Goal: Task Accomplishment & Management: Use online tool/utility

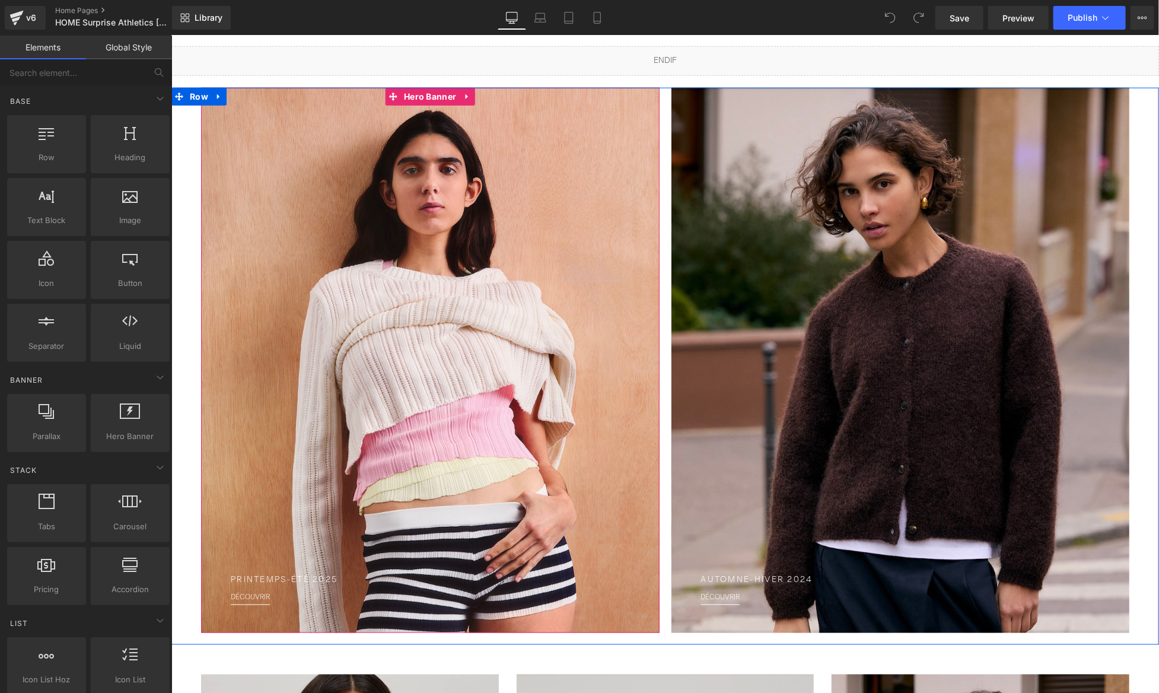
scroll to position [769, 0]
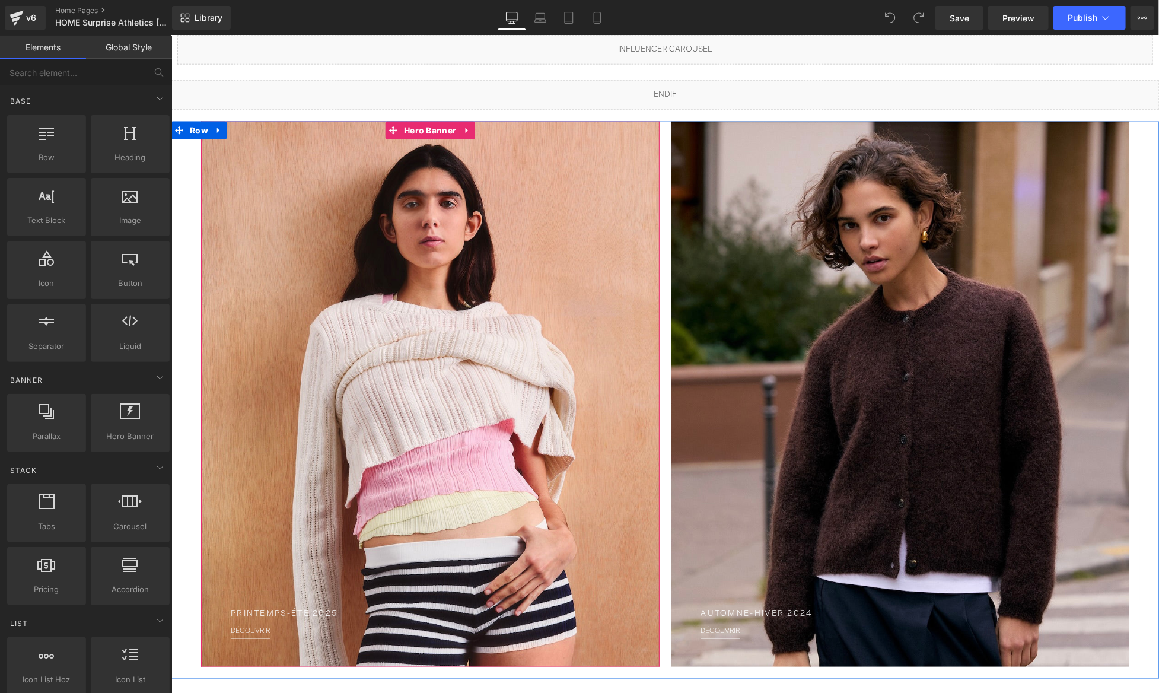
click at [468, 253] on div at bounding box center [430, 393] width 459 height 545
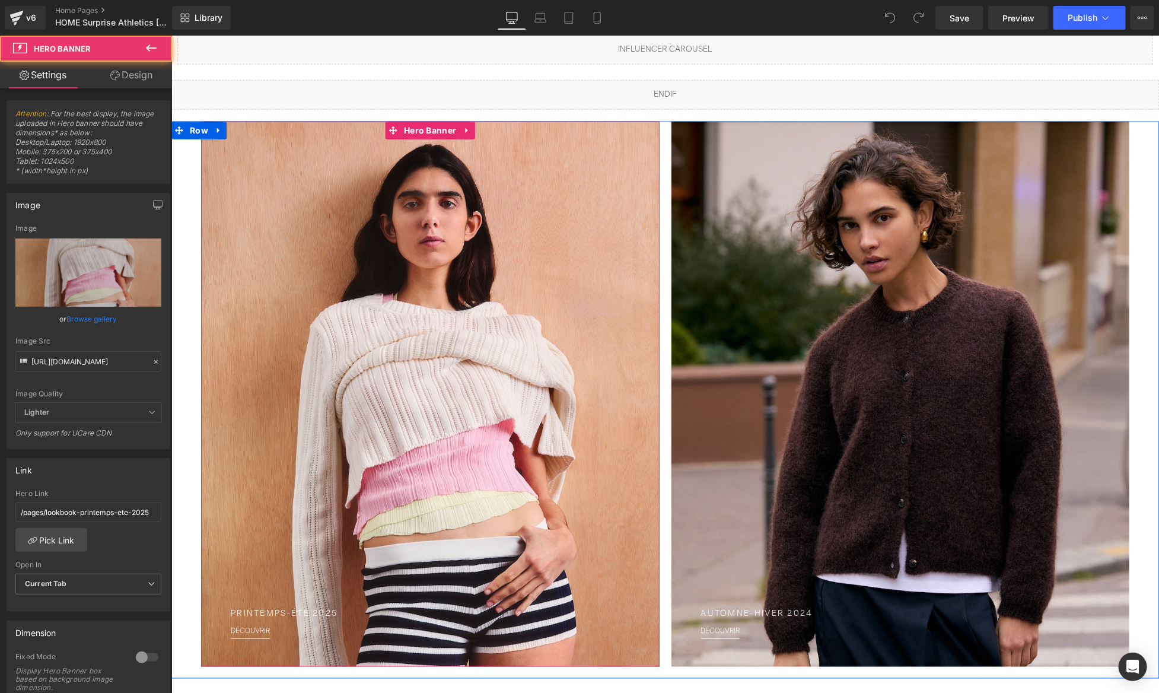
click at [507, 153] on div at bounding box center [430, 393] width 459 height 545
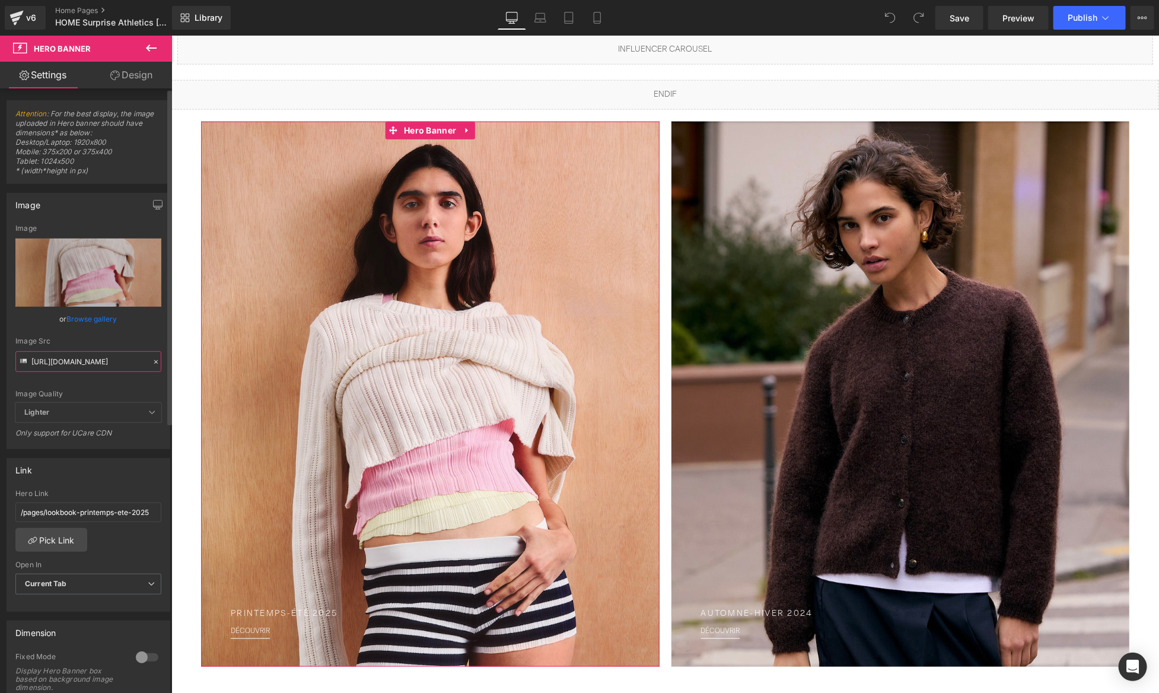
click at [83, 358] on input "[URL][DOMAIN_NAME]" at bounding box center [88, 361] width 146 height 21
paste input "com_oliviajaune2.jpg?v=1754558368"
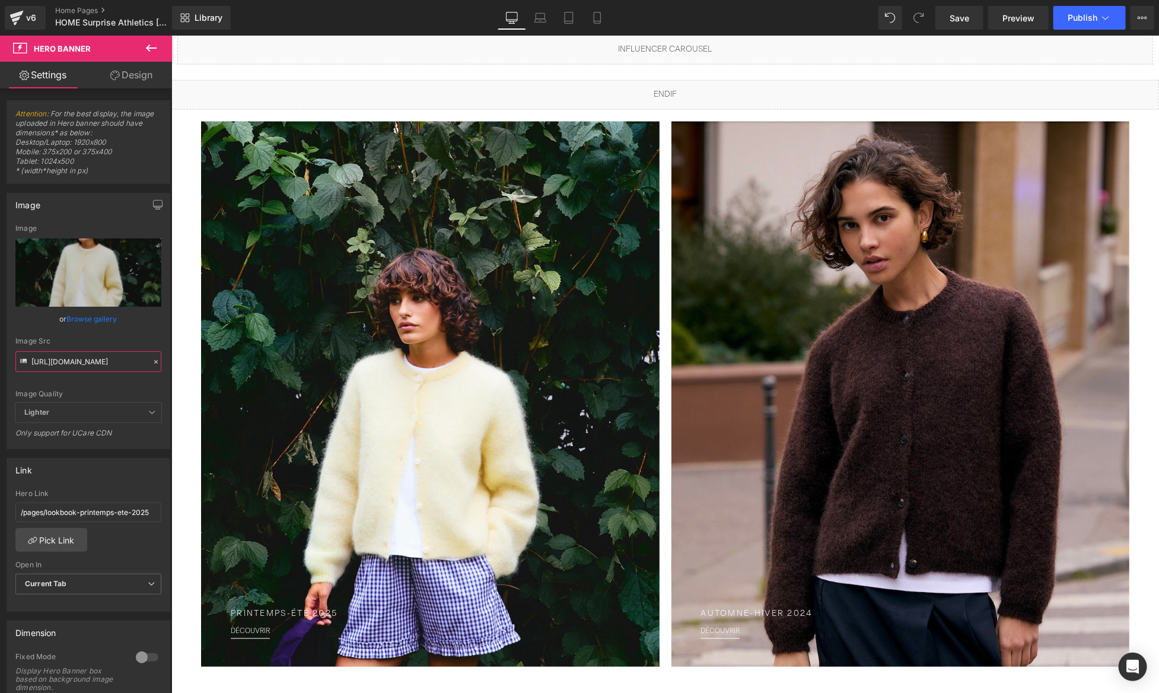
type input "[URL][DOMAIN_NAME]"
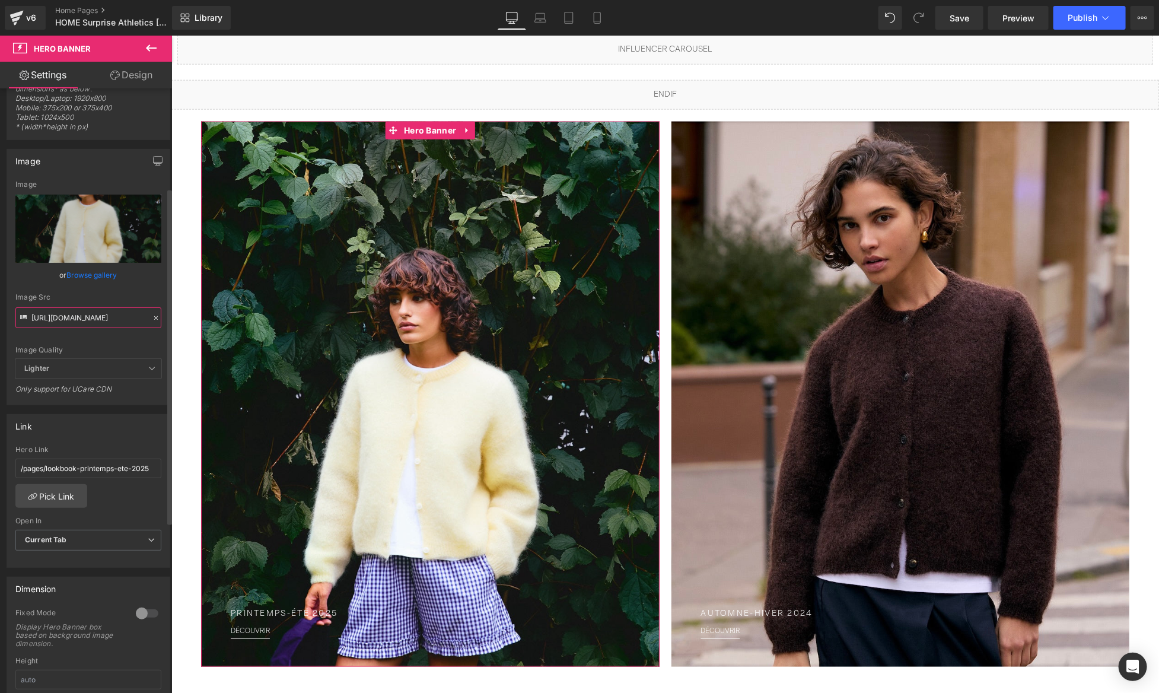
scroll to position [0, 0]
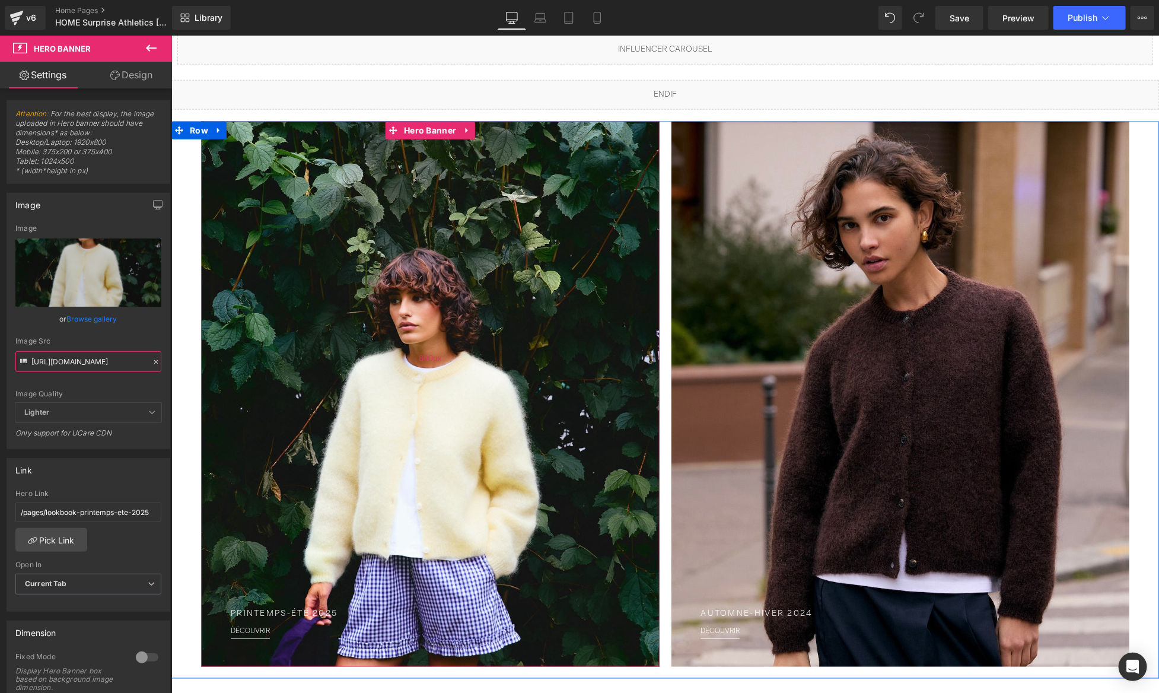
drag, startPoint x: 293, startPoint y: 402, endPoint x: 218, endPoint y: 366, distance: 82.5
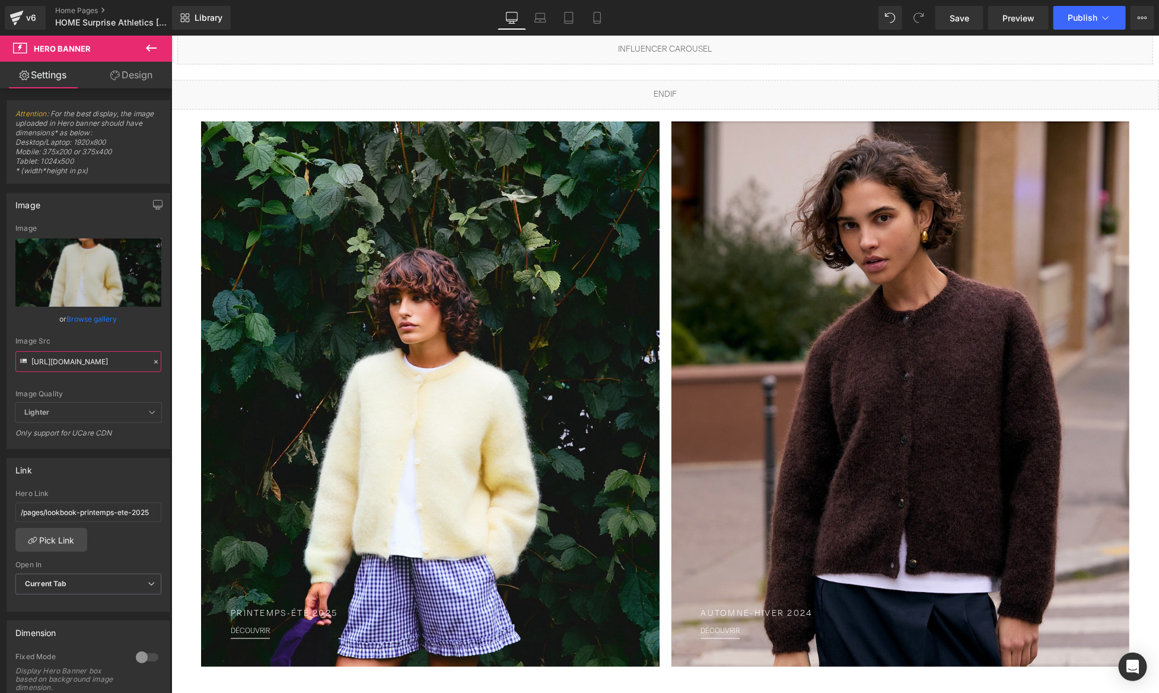
drag, startPoint x: 268, startPoint y: 401, endPoint x: 174, endPoint y: 365, distance: 100.5
click at [117, 363] on input "[URL][DOMAIN_NAME]" at bounding box center [88, 361] width 146 height 21
click at [120, 390] on div "Image Quality" at bounding box center [88, 394] width 146 height 8
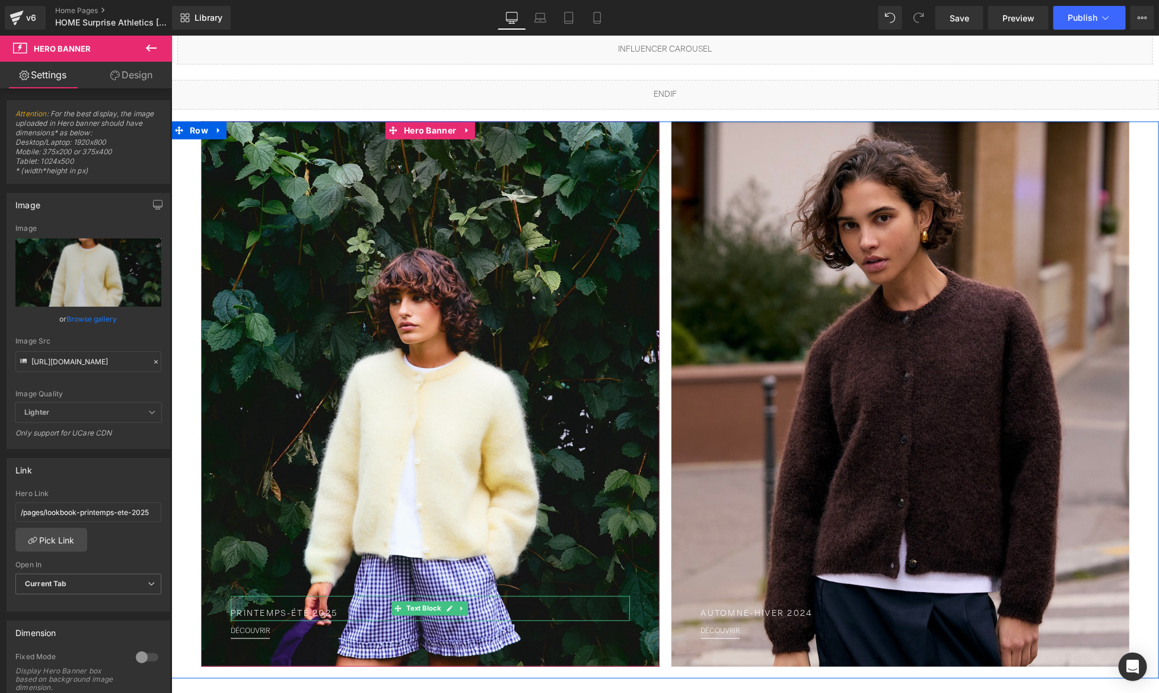
click at [290, 614] on p "Printemps-Été 2025" at bounding box center [429, 614] width 399 height 12
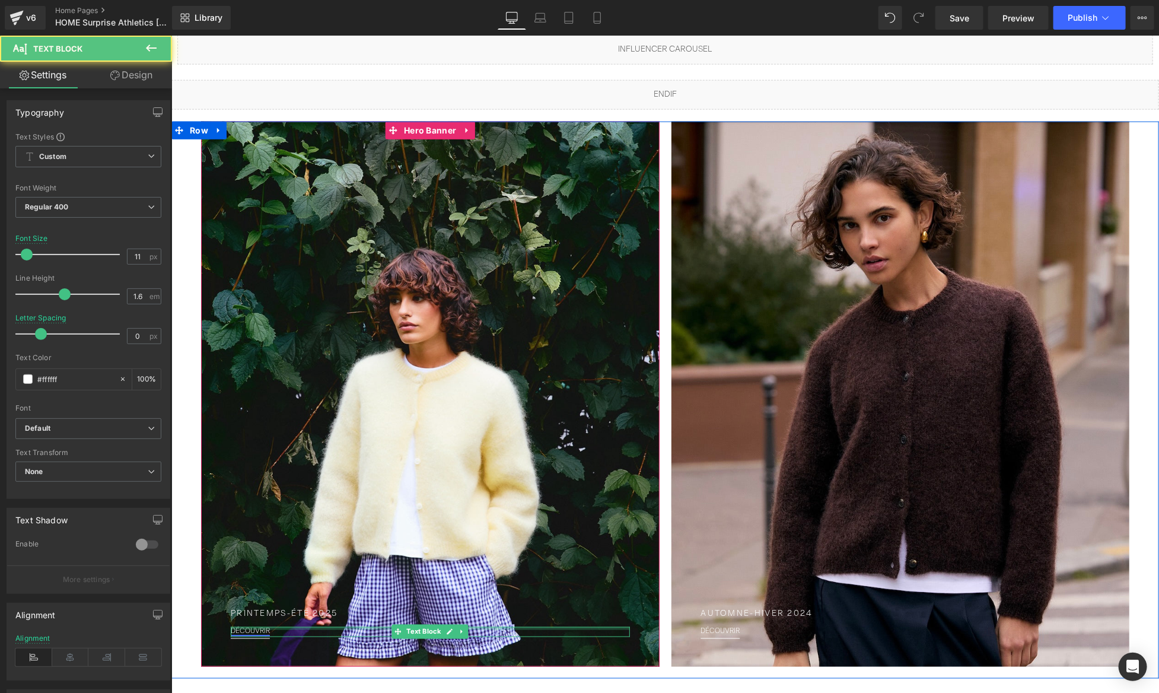
click at [265, 627] on div at bounding box center [429, 628] width 399 height 3
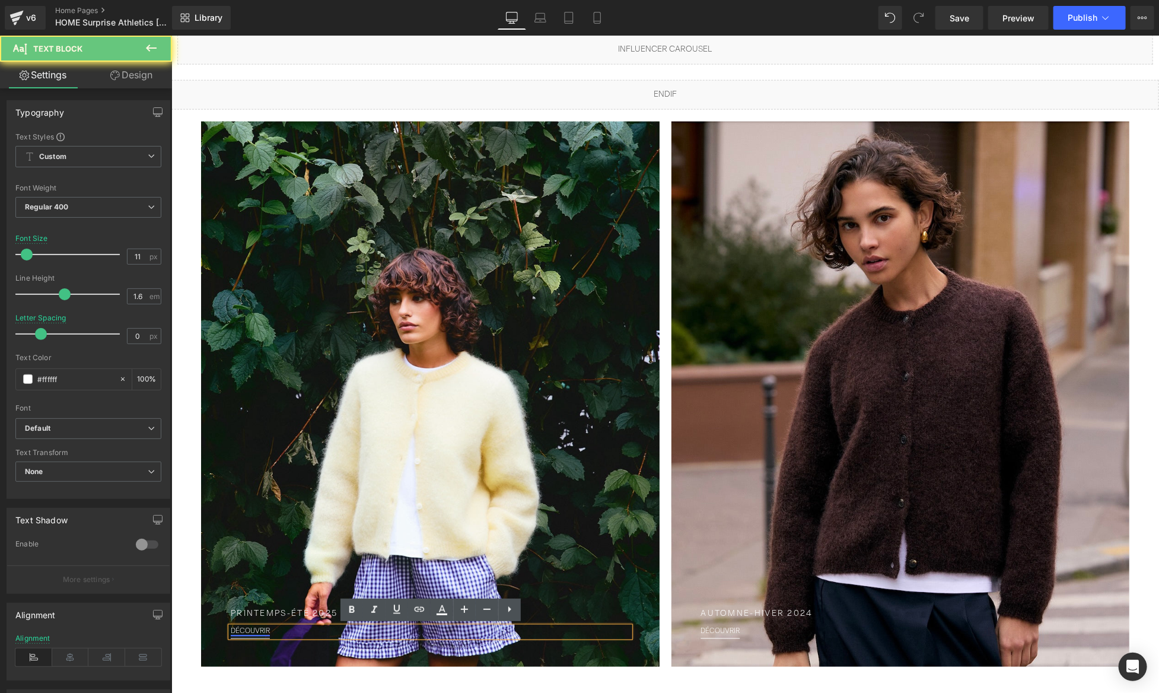
click at [265, 633] on link "DÉCOUVRIR" at bounding box center [249, 631] width 39 height 7
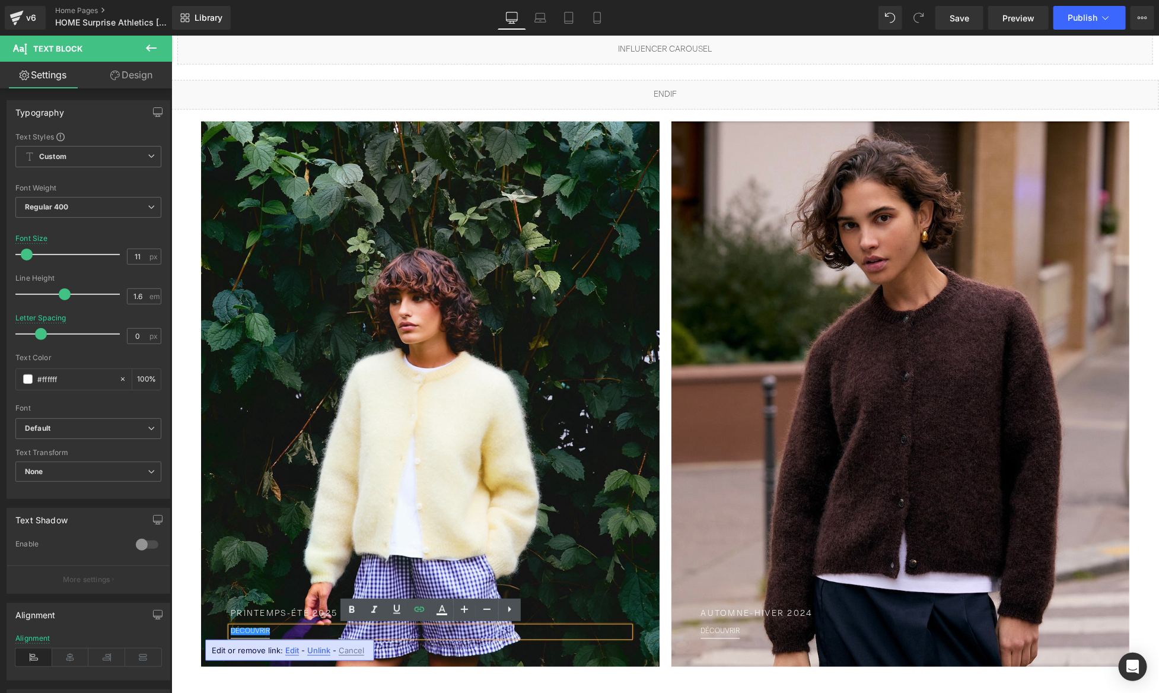
click at [287, 650] on span "Edit" at bounding box center [292, 651] width 14 height 10
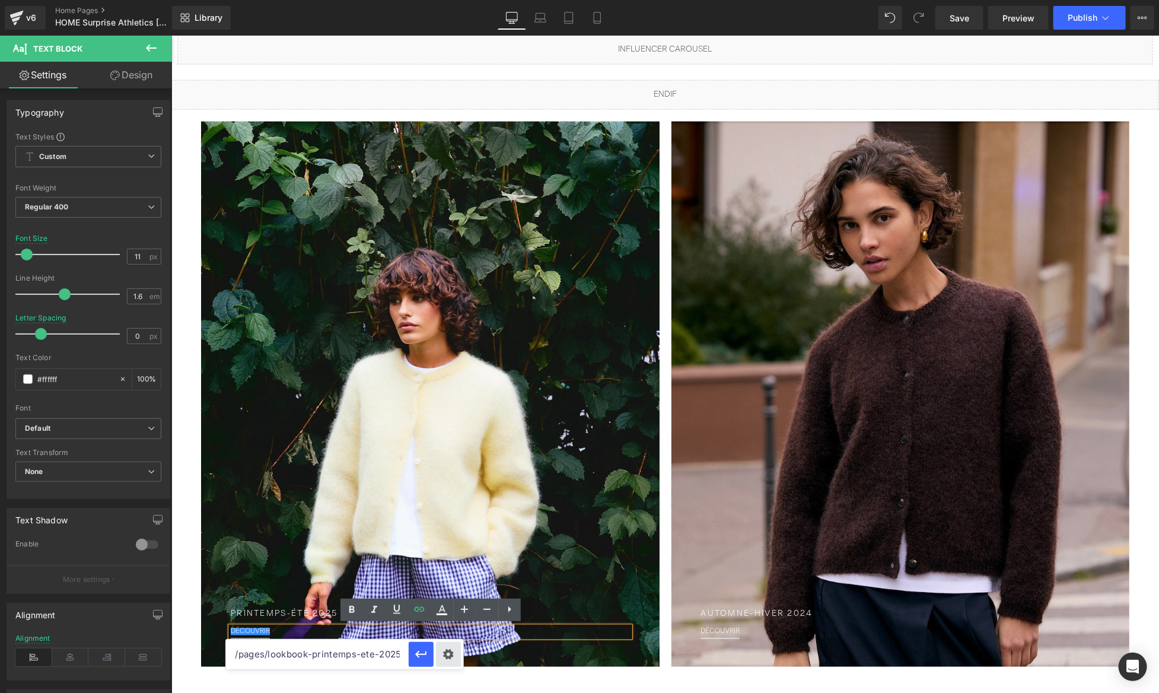
scroll to position [0, 1]
drag, startPoint x: 348, startPoint y: 651, endPoint x: 457, endPoint y: 651, distance: 109.2
click at [457, 651] on div "/pages/lookbook-printemps-ete-2025" at bounding box center [344, 655] width 237 height 30
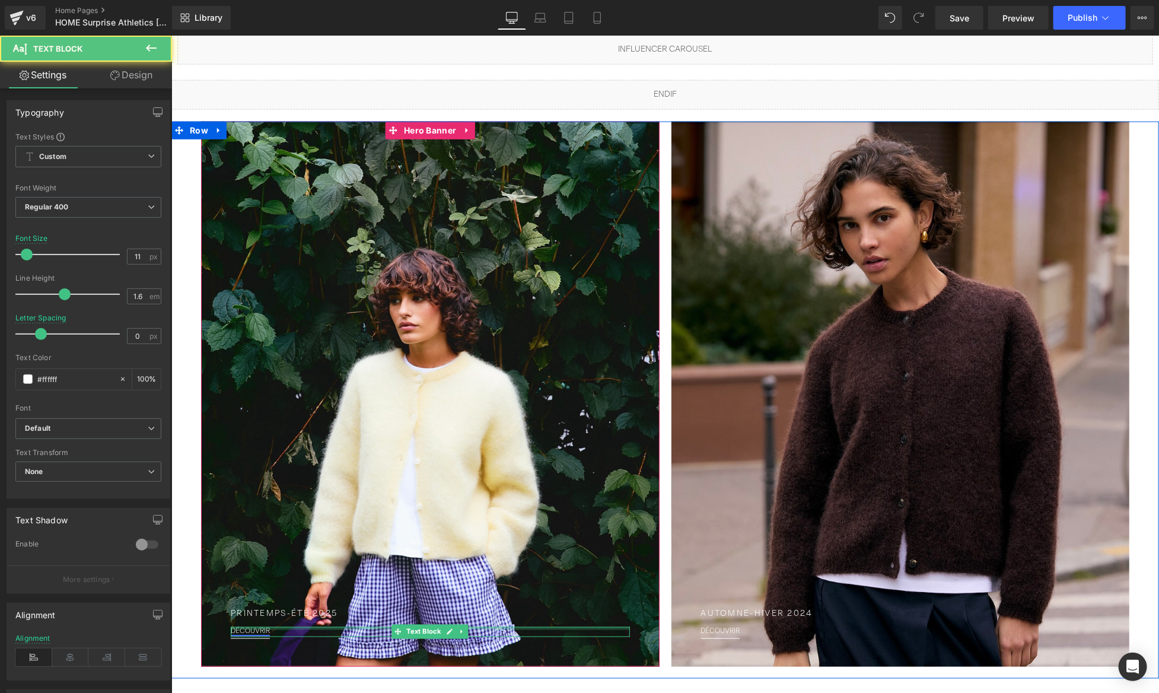
click at [263, 627] on div "DÉCOUVRIR Text Block" at bounding box center [429, 632] width 399 height 11
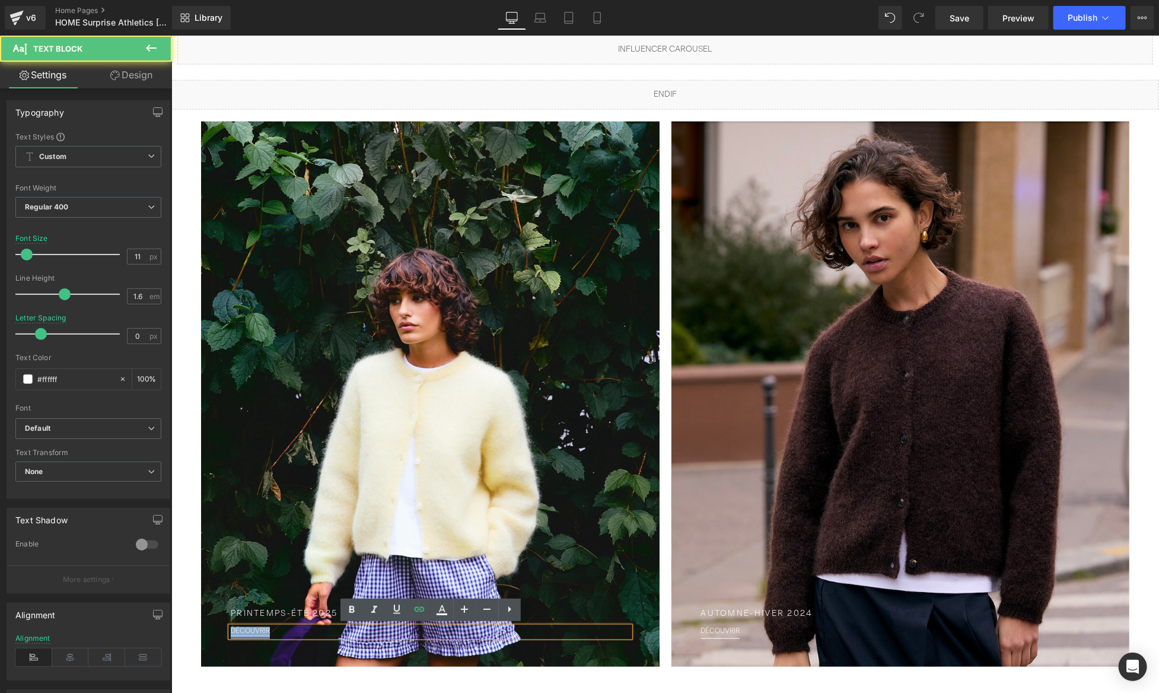
click at [263, 628] on link "DÉCOUVRIR" at bounding box center [249, 631] width 39 height 7
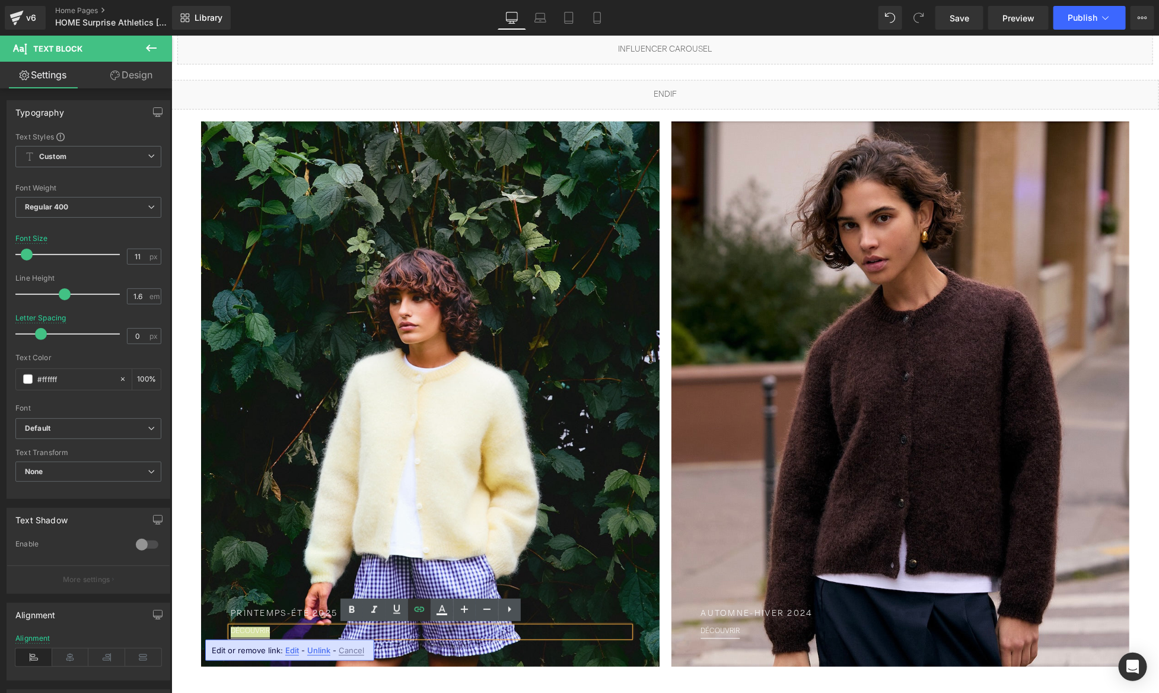
click at [422, 606] on icon at bounding box center [419, 609] width 14 height 14
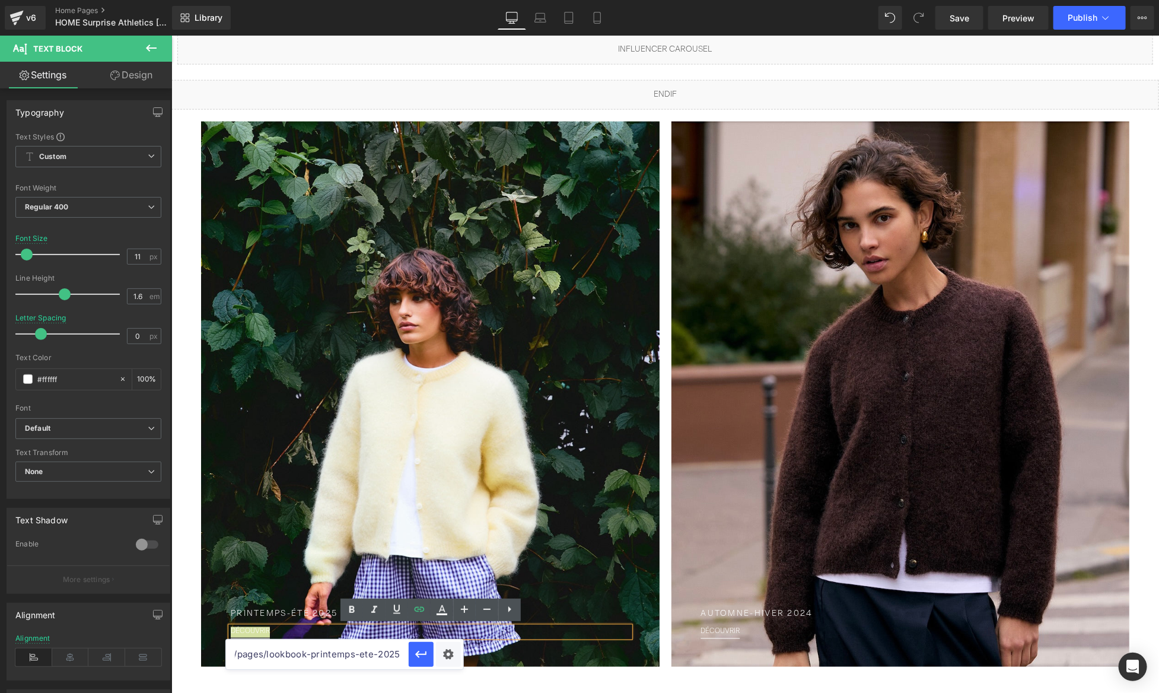
click at [382, 653] on input "/pages/lookbook-printemps-ete-2025" at bounding box center [317, 655] width 183 height 30
paste input "text"
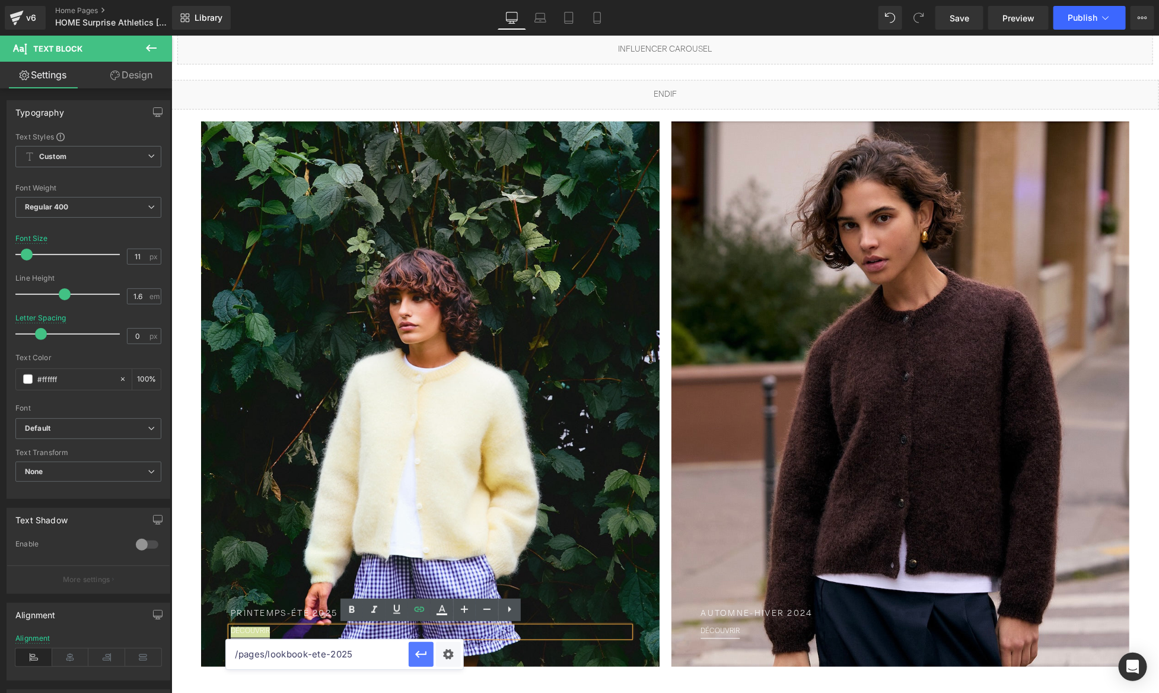
type input "/pages/lookbook-ete-2025"
click at [415, 653] on icon "button" at bounding box center [421, 654] width 14 height 14
click at [344, 377] on div at bounding box center [430, 393] width 459 height 545
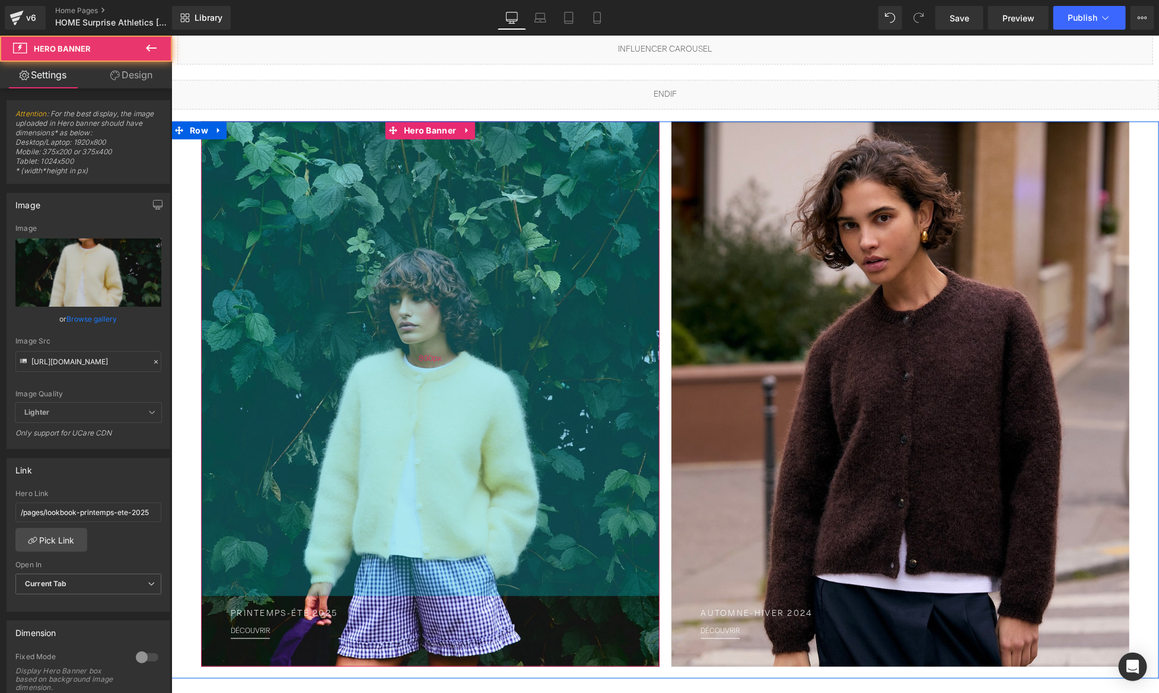
click at [426, 145] on div "Printemps-Été 2025 Text Block DÉCOUVRIR Text Block Hero Banner 800px 50px" at bounding box center [430, 393] width 459 height 545
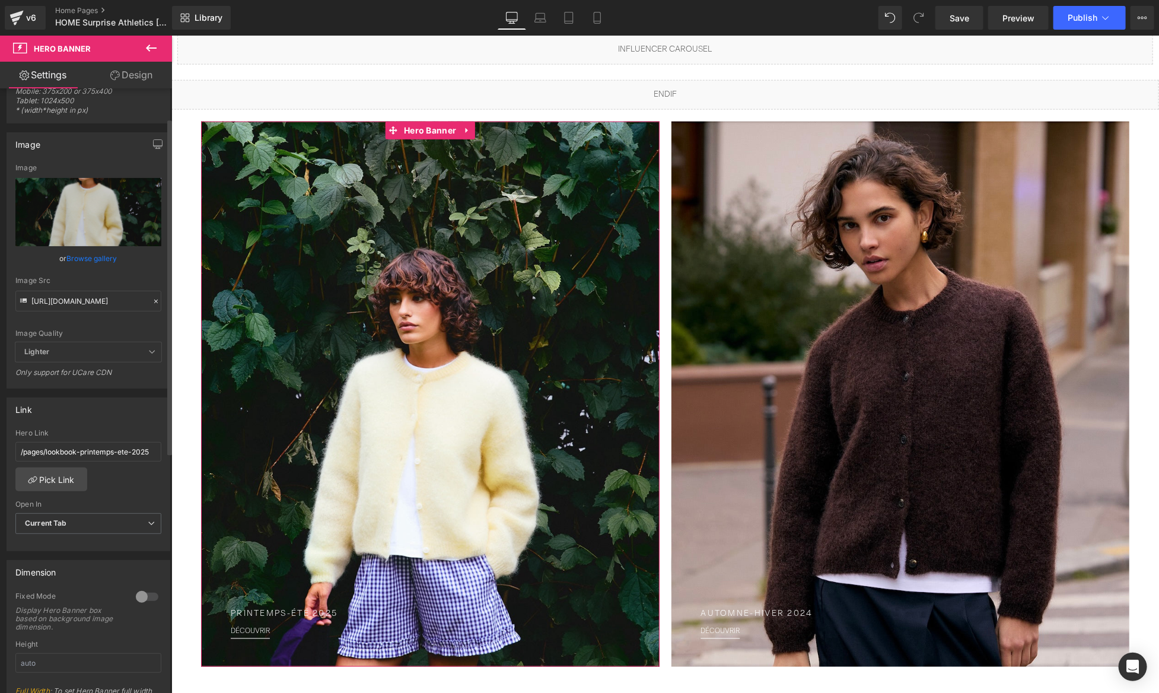
scroll to position [85, 0]
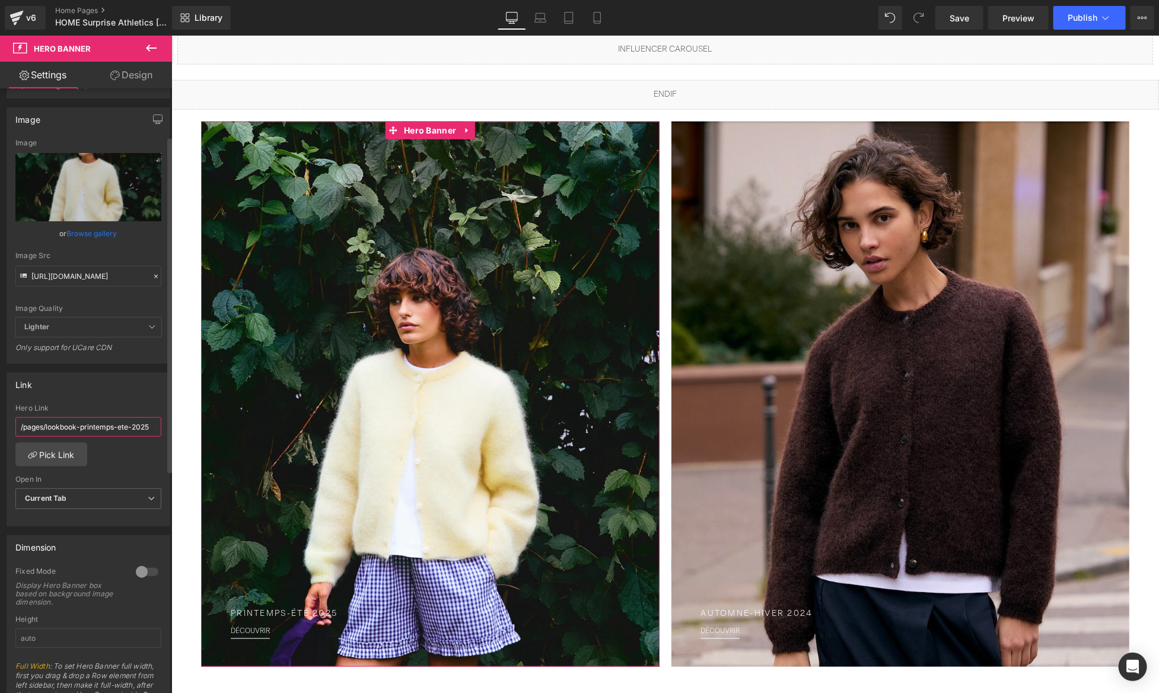
click at [96, 427] on input "/pages/lookbook-printemps-ete-2025" at bounding box center [88, 427] width 146 height 20
paste input "text"
type input "/pages/lookbook-ete-2025"
click at [126, 449] on div "/pages/lookbook-ete-2025 Hero Link /pages/lookbook-ete-2025 Pick Link Current T…" at bounding box center [88, 465] width 163 height 122
click at [298, 610] on p "Printemps-Été 2025" at bounding box center [429, 614] width 399 height 12
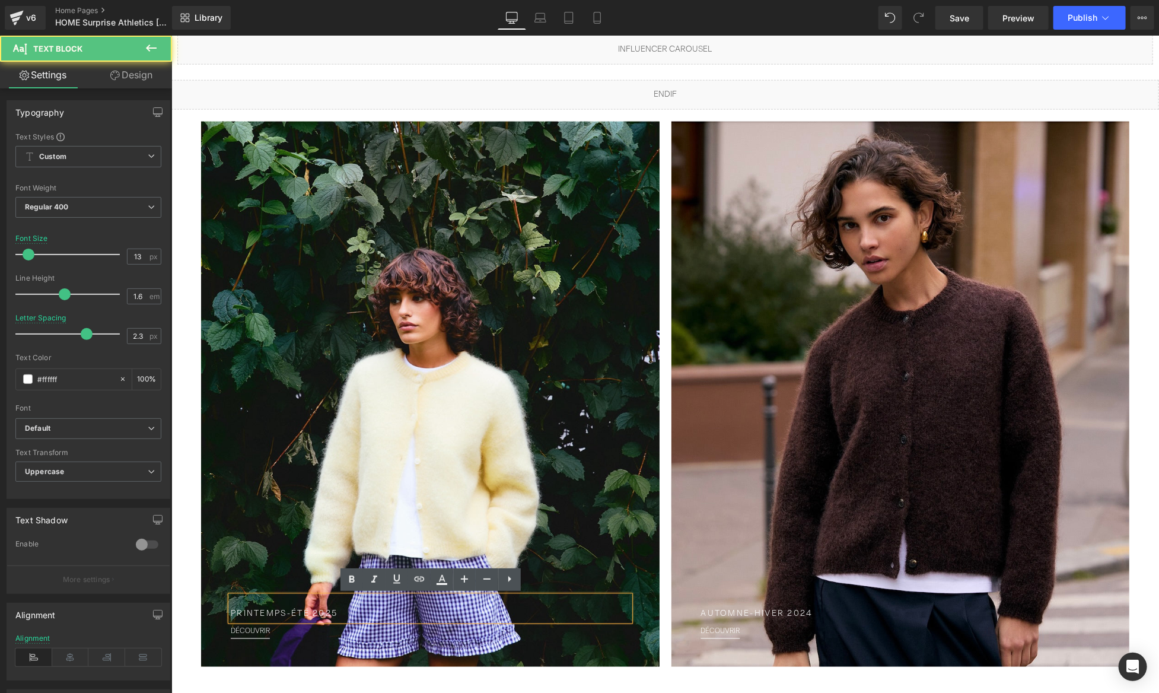
click at [294, 610] on p "Printemps-Été 2025" at bounding box center [429, 614] width 399 height 12
click at [291, 610] on p "Printemps-Été 2025" at bounding box center [429, 614] width 399 height 12
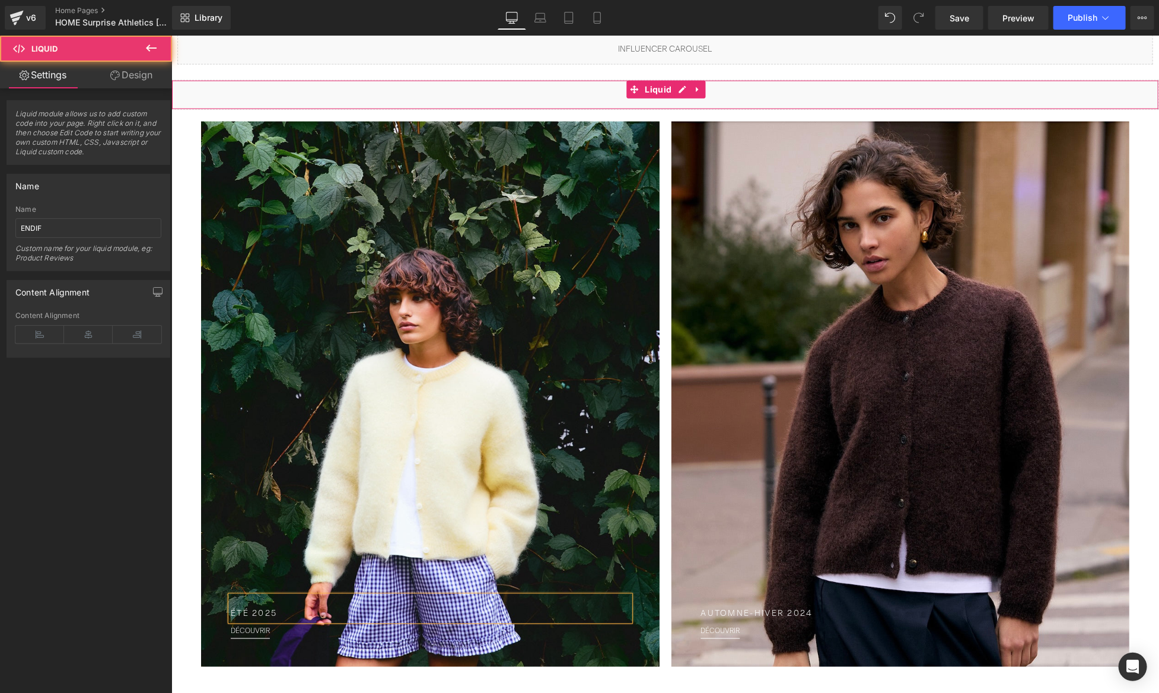
click at [787, 98] on div "Liquid" at bounding box center [665, 95] width 988 height 30
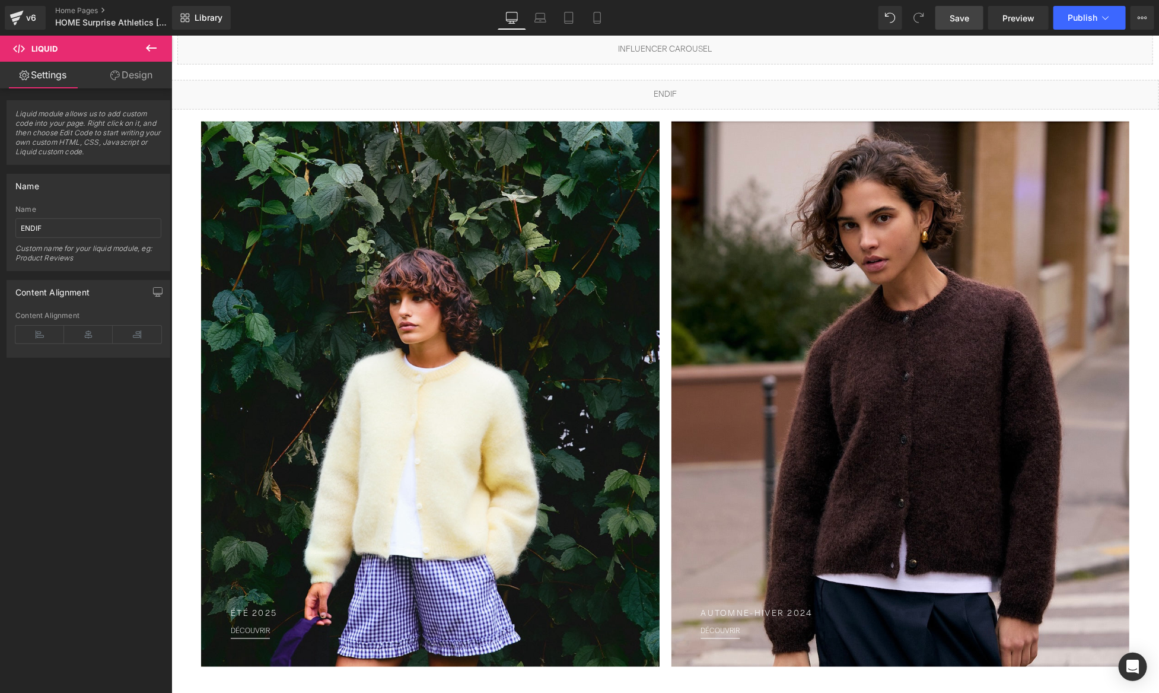
click at [958, 20] on span "Save" at bounding box center [960, 18] width 20 height 12
click at [1091, 23] on button "Publish" at bounding box center [1090, 18] width 72 height 24
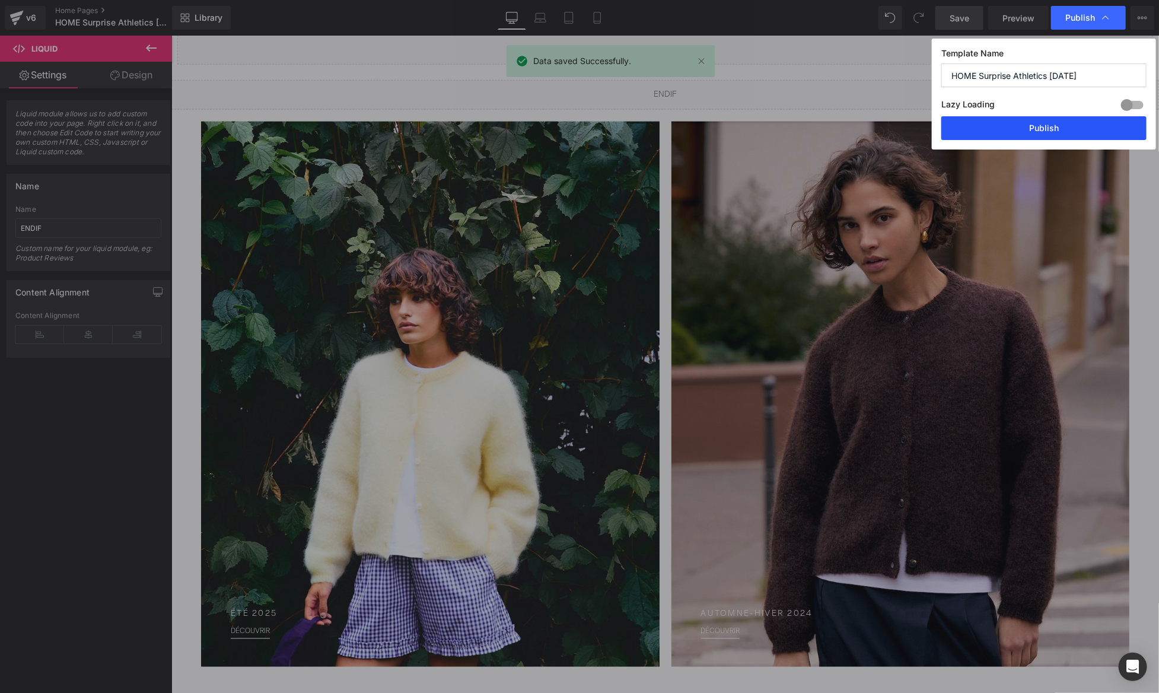
click at [1070, 123] on button "Publish" at bounding box center [1044, 128] width 205 height 24
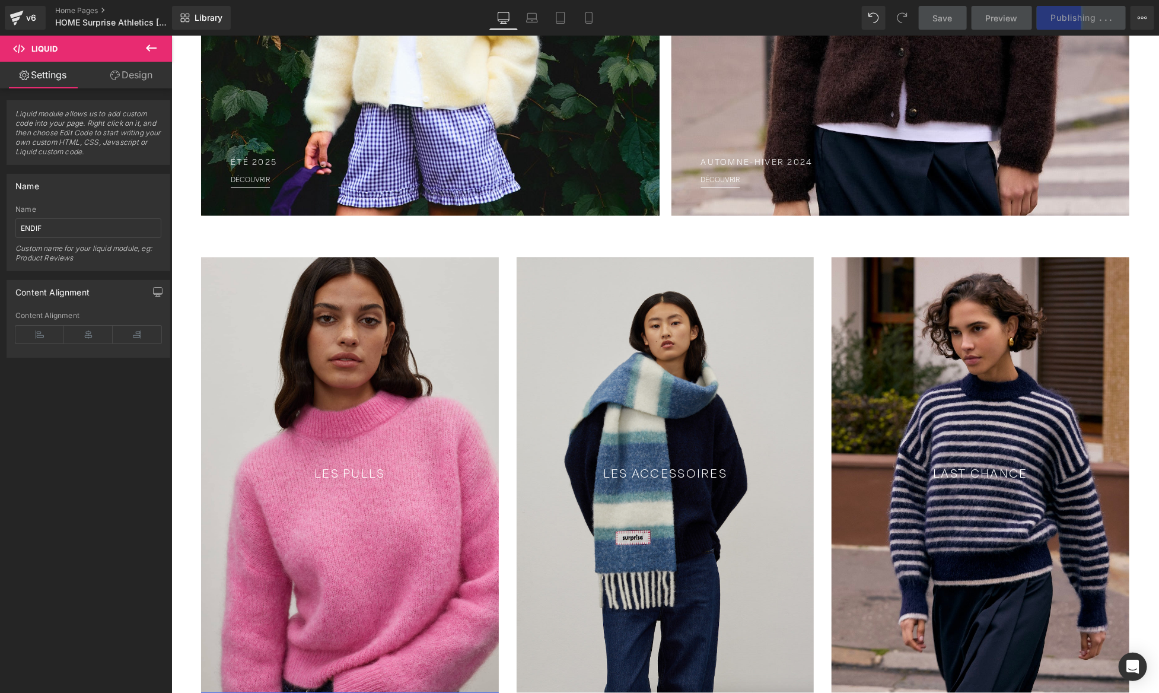
scroll to position [1211, 0]
